Goal: Task Accomplishment & Management: Use online tool/utility

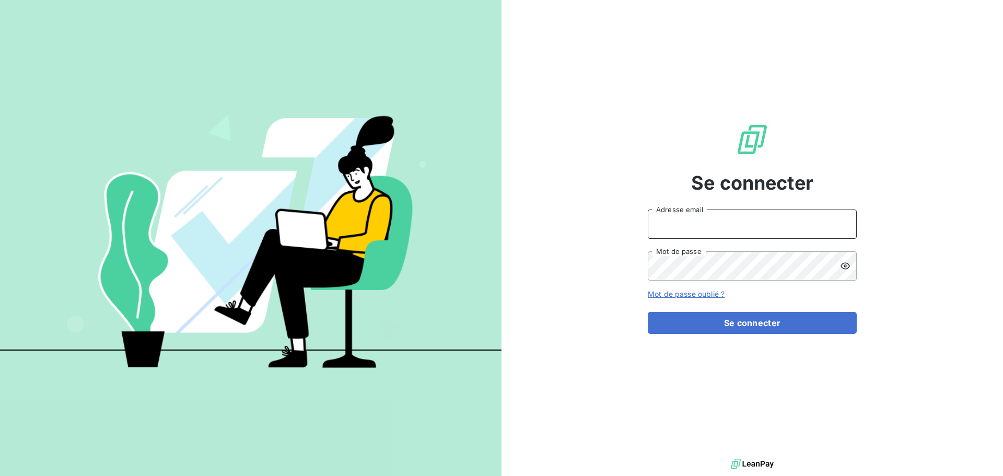
click at [703, 221] on input "Adresse email" at bounding box center [752, 224] width 209 height 29
type input "[EMAIL_ADDRESS][DOMAIN_NAME]"
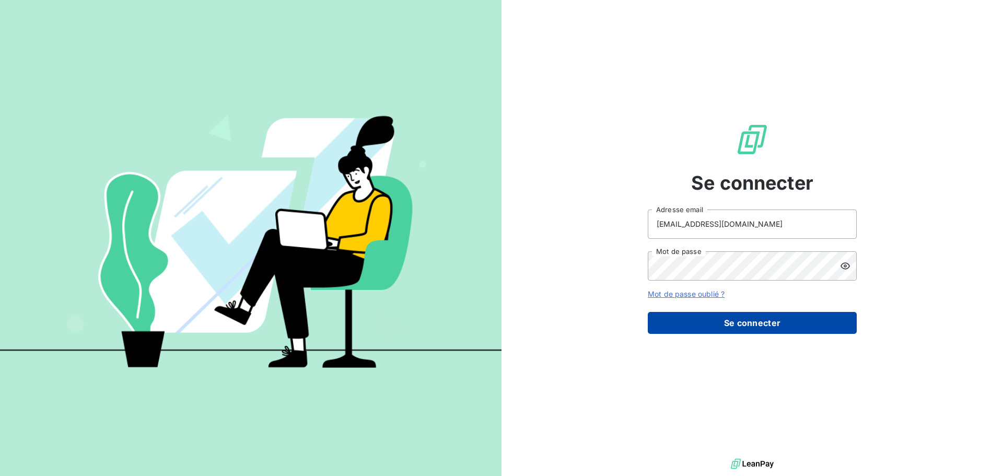
click at [765, 320] on button "Se connecter" at bounding box center [752, 323] width 209 height 22
click at [764, 320] on button "Se connecter" at bounding box center [752, 323] width 209 height 22
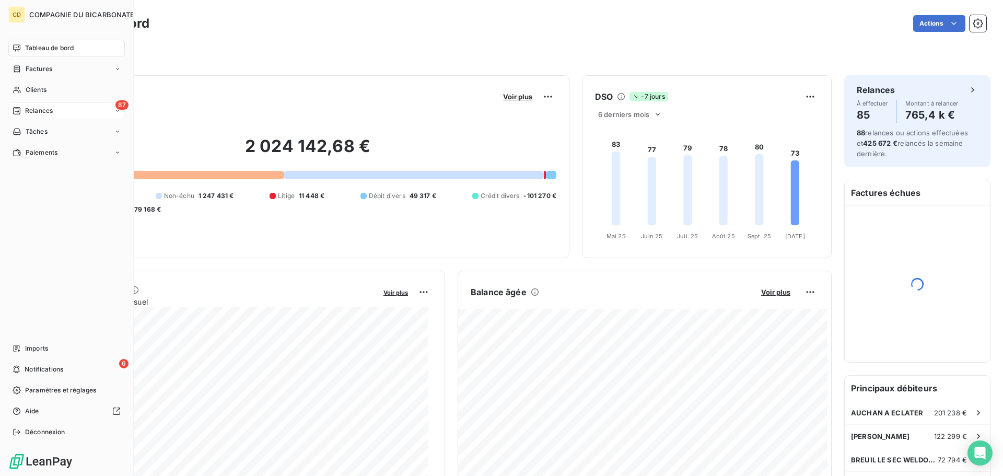
click at [19, 112] on icon at bounding box center [17, 111] width 8 height 8
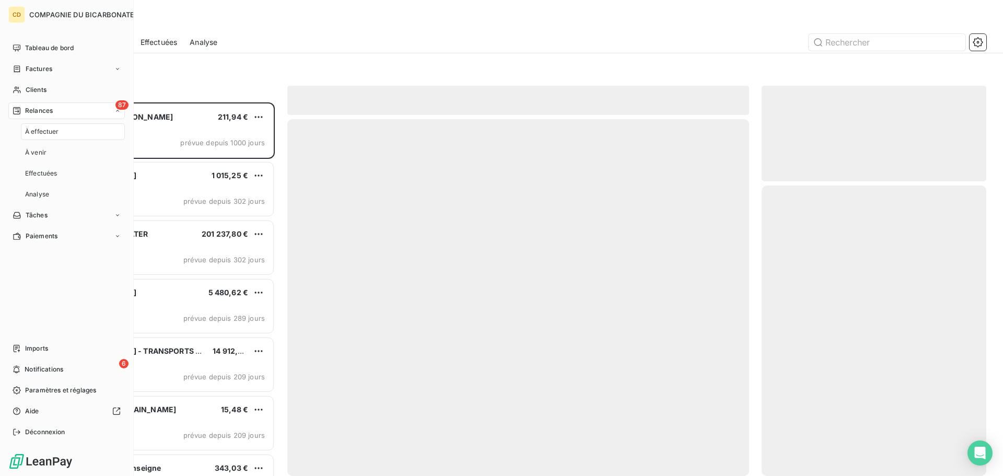
scroll to position [366, 217]
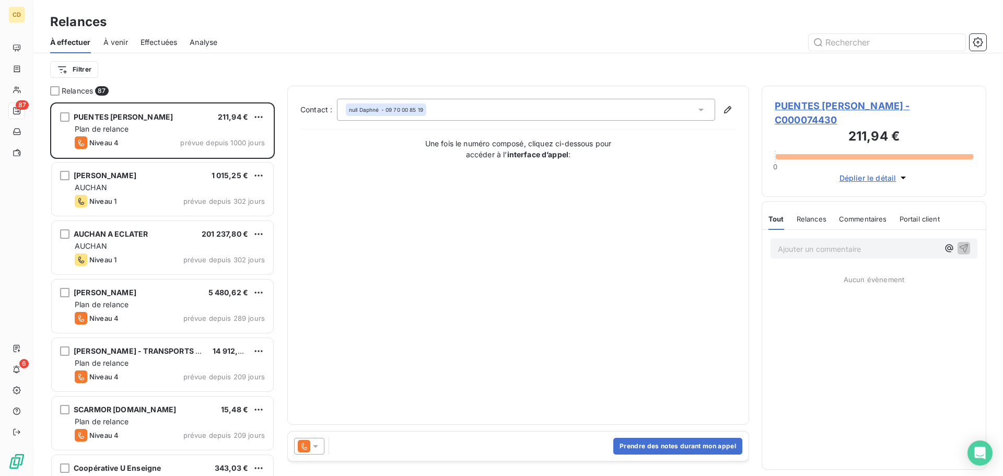
click at [169, 43] on span "Effectuées" at bounding box center [159, 42] width 37 height 10
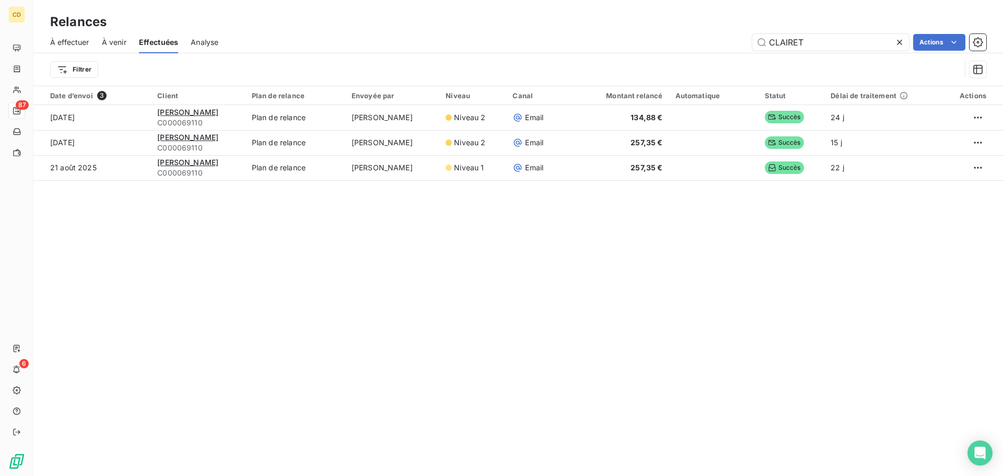
drag, startPoint x: 803, startPoint y: 47, endPoint x: 733, endPoint y: 51, distance: 70.1
click at [733, 51] on div "À effectuer À venir Effectuées Analyse CLAIRET Actions" at bounding box center [518, 42] width 970 height 22
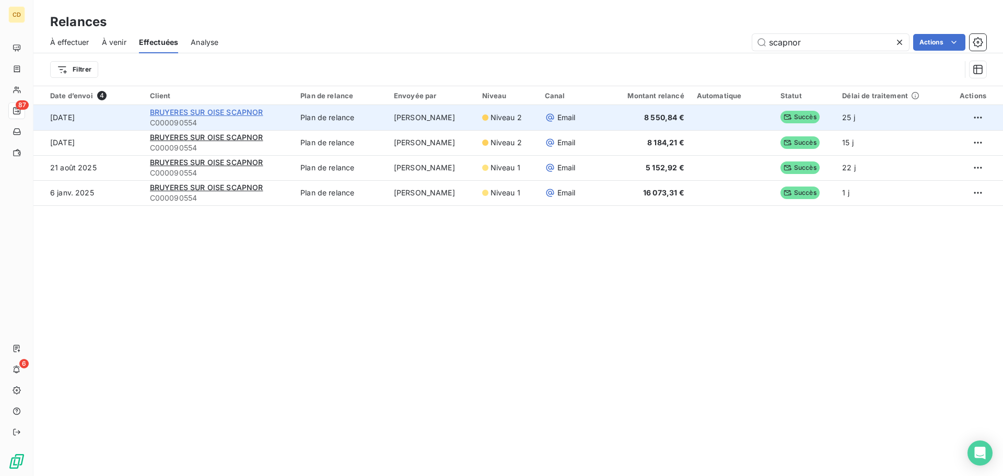
type input "scapnor"
click at [203, 112] on span "BRUYERES SUR OISE SCAPNOR" at bounding box center [206, 112] width 113 height 9
